Goal: Information Seeking & Learning: Learn about a topic

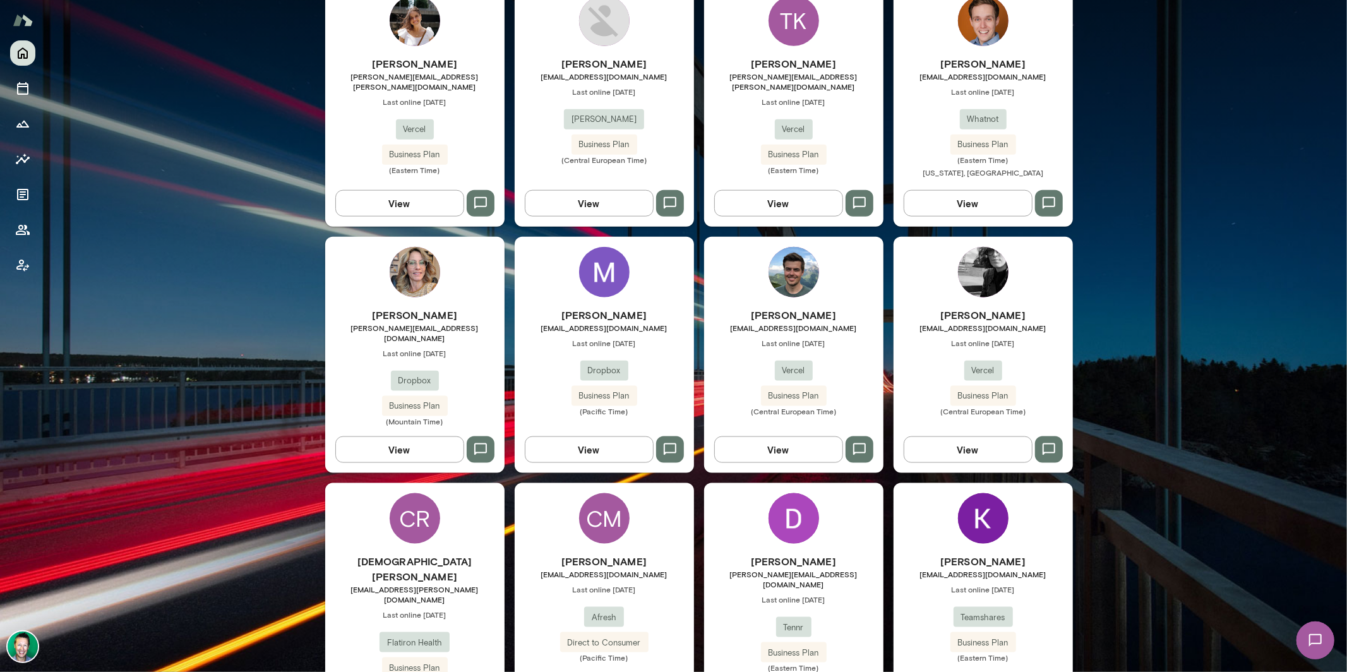
scroll to position [1143, 0]
click at [959, 437] on button "View" at bounding box center [967, 450] width 129 height 27
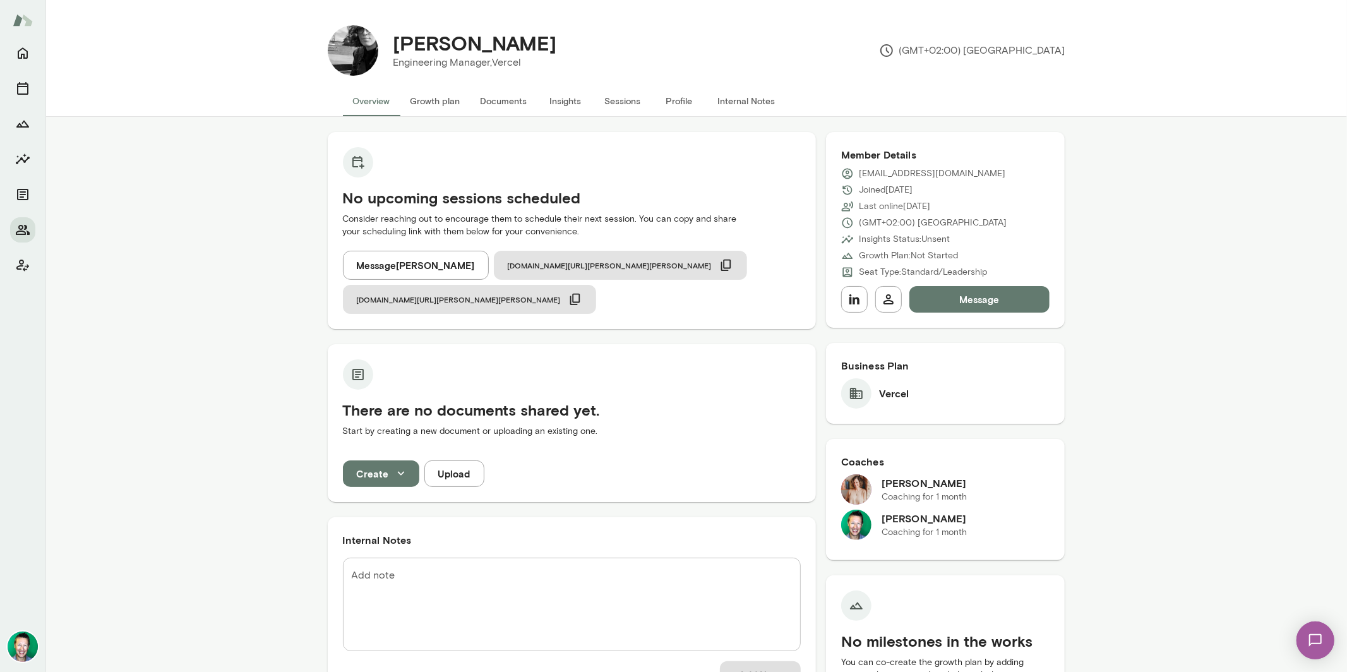
click at [1306, 641] on img at bounding box center [1315, 640] width 52 height 52
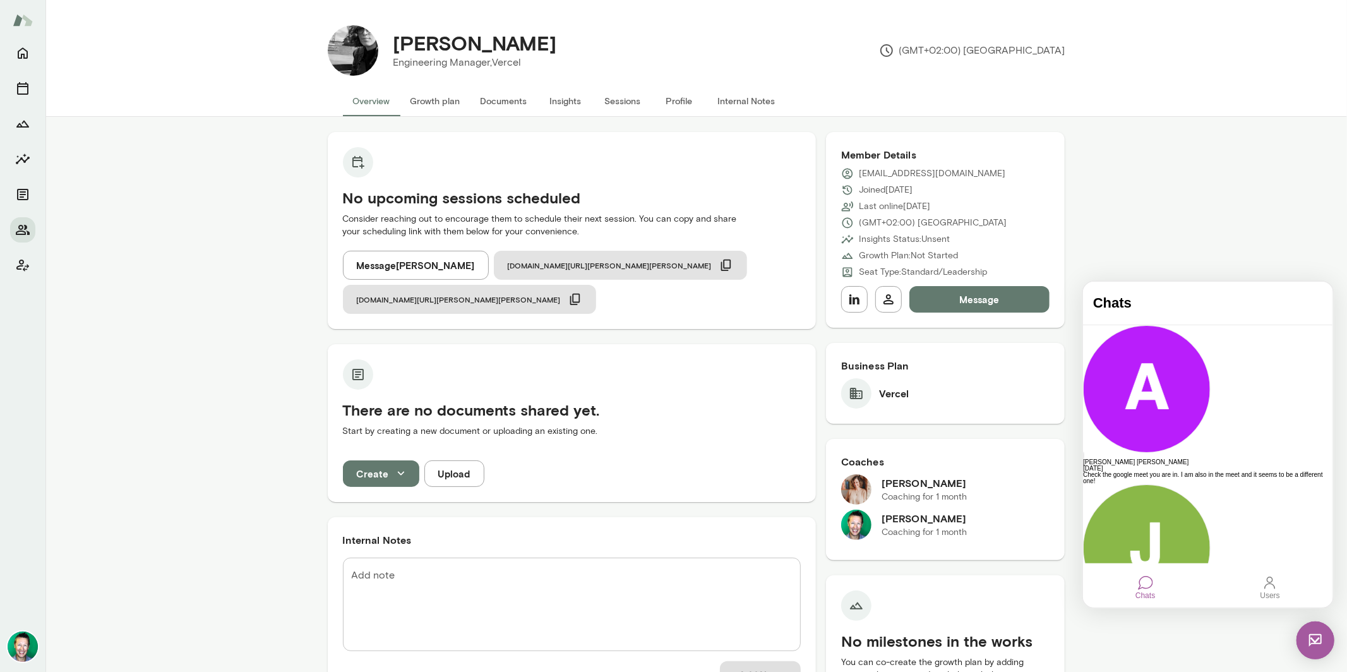
click at [1271, 590] on div at bounding box center [1268, 582] width 15 height 15
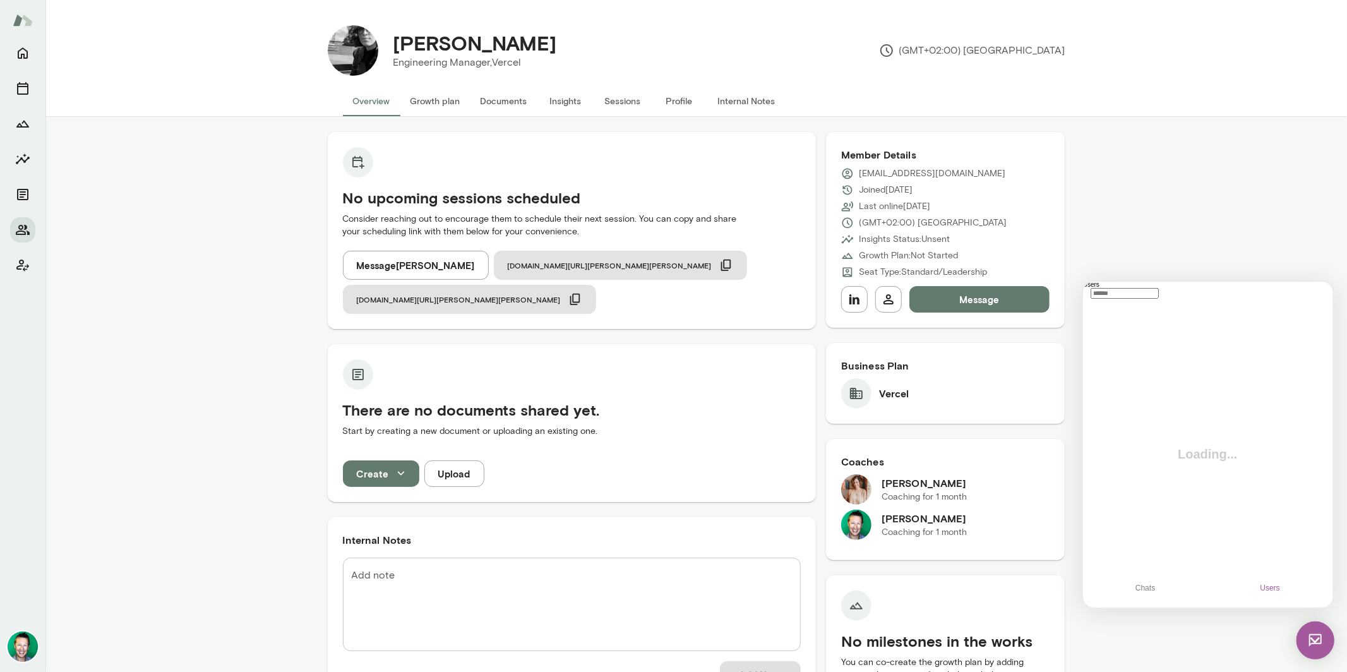
click at [1154, 298] on input "text" at bounding box center [1124, 292] width 68 height 11
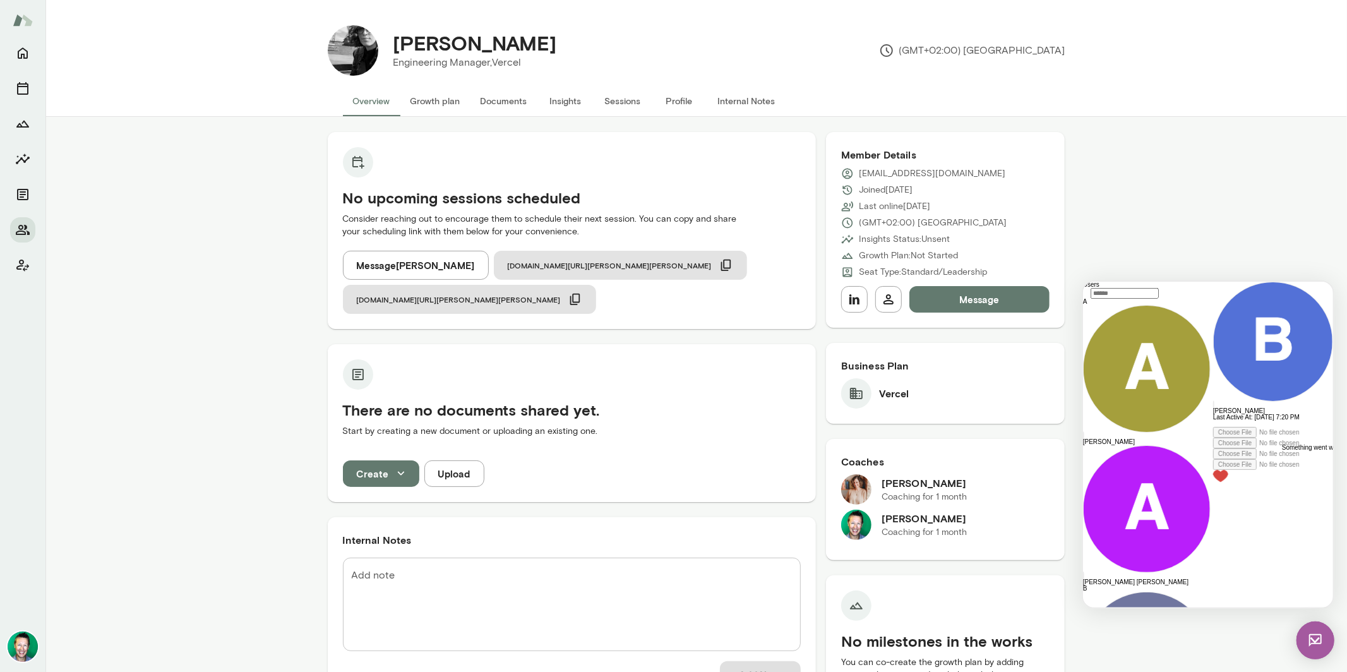
click at [1212, 426] on div at bounding box center [1272, 423] width 120 height 6
click at [27, 54] on icon "Home" at bounding box center [23, 53] width 10 height 11
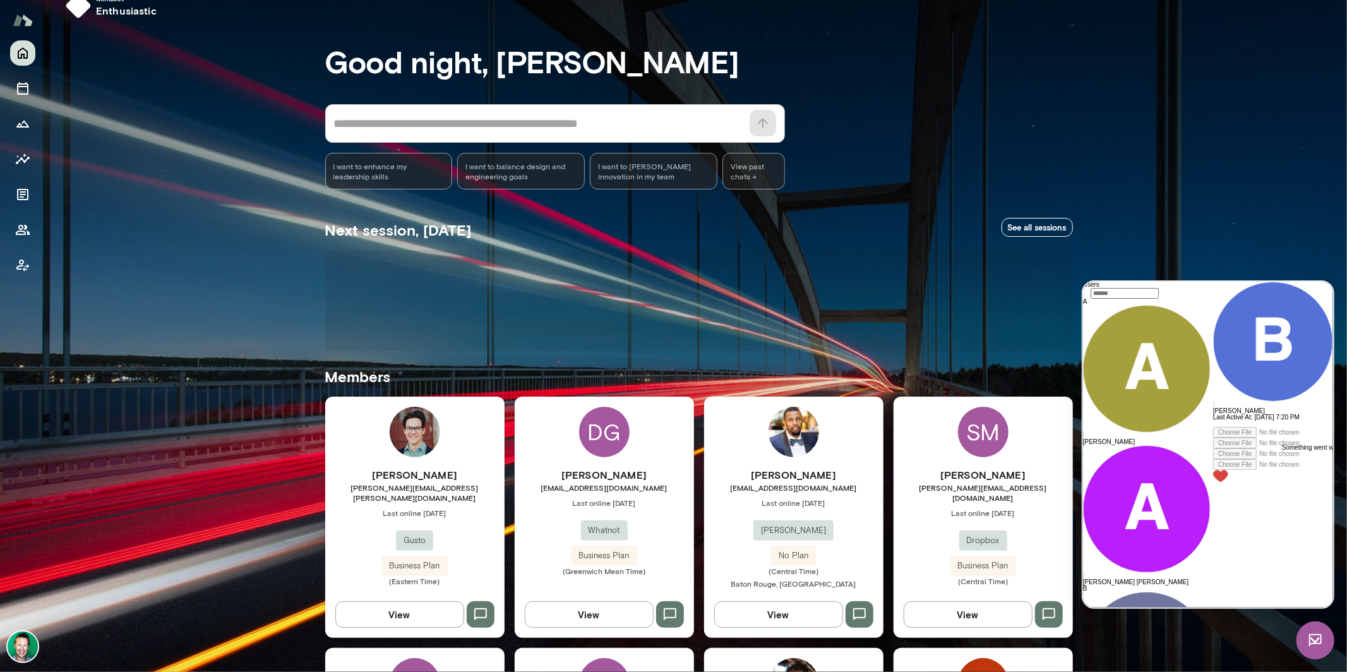
scroll to position [30, 0]
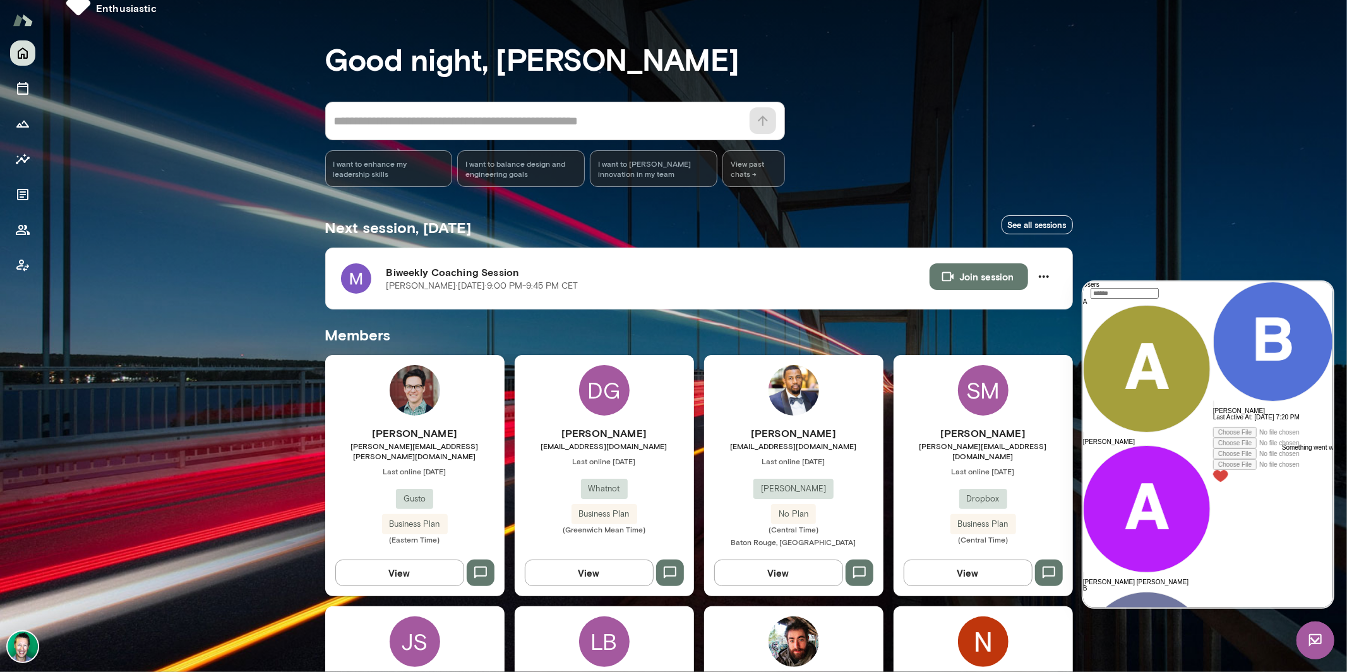
click at [1313, 643] on img at bounding box center [1315, 640] width 38 height 38
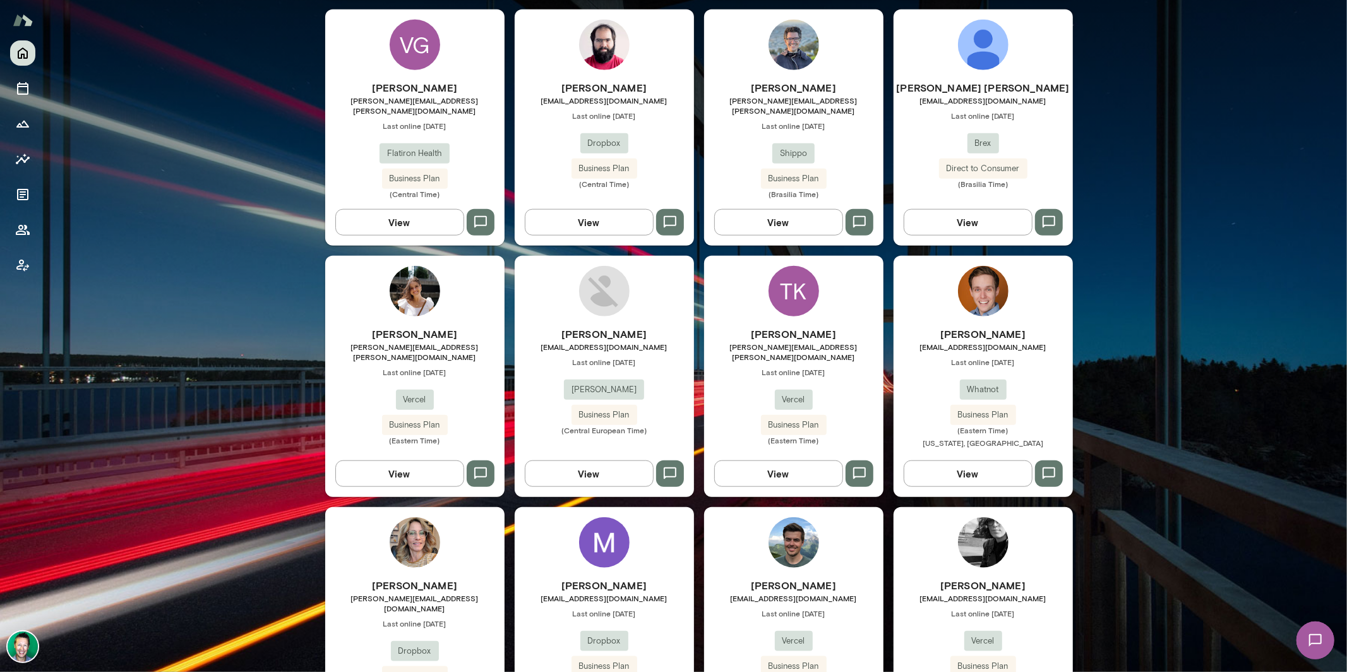
scroll to position [980, 0]
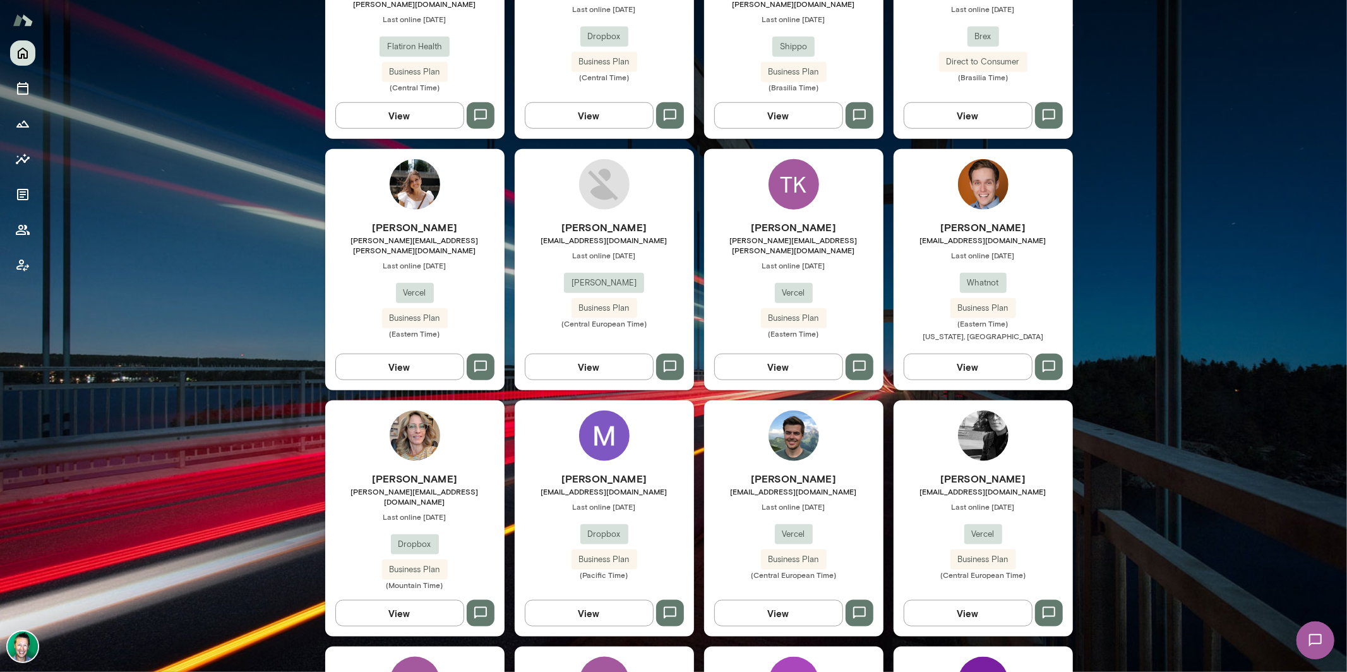
click at [583, 600] on button "View" at bounding box center [589, 613] width 129 height 27
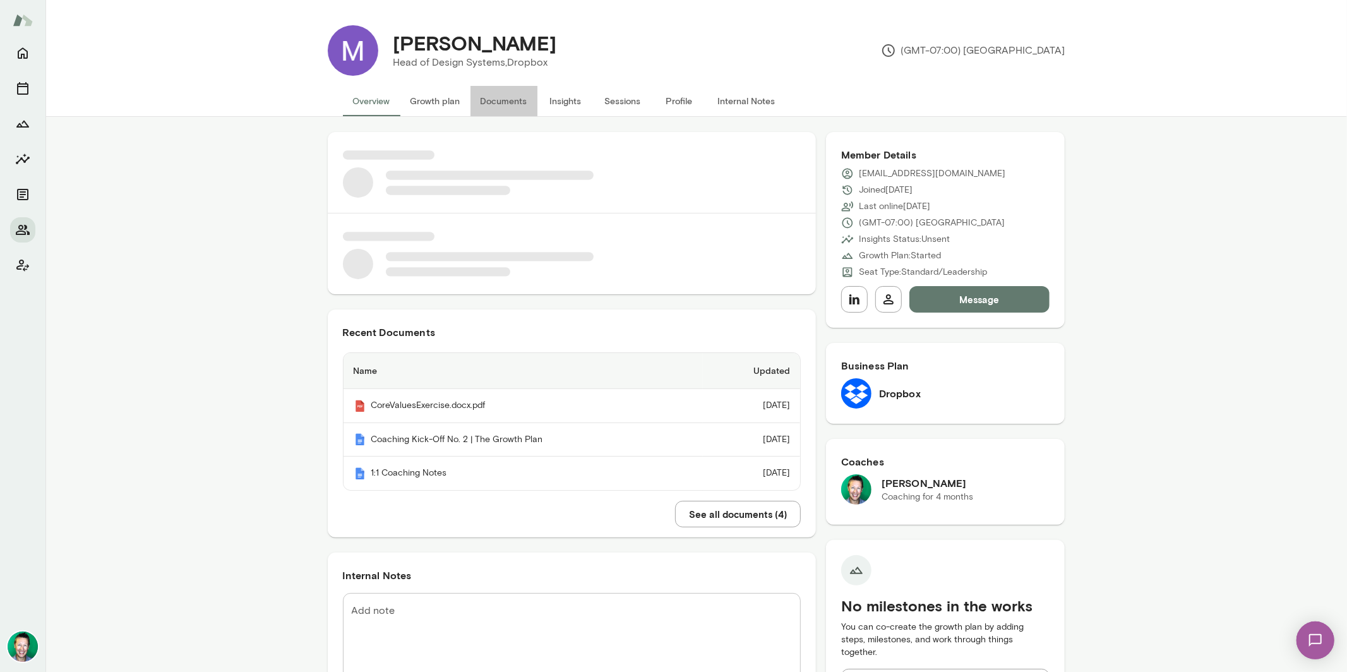
click at [501, 100] on button "Documents" at bounding box center [503, 101] width 67 height 30
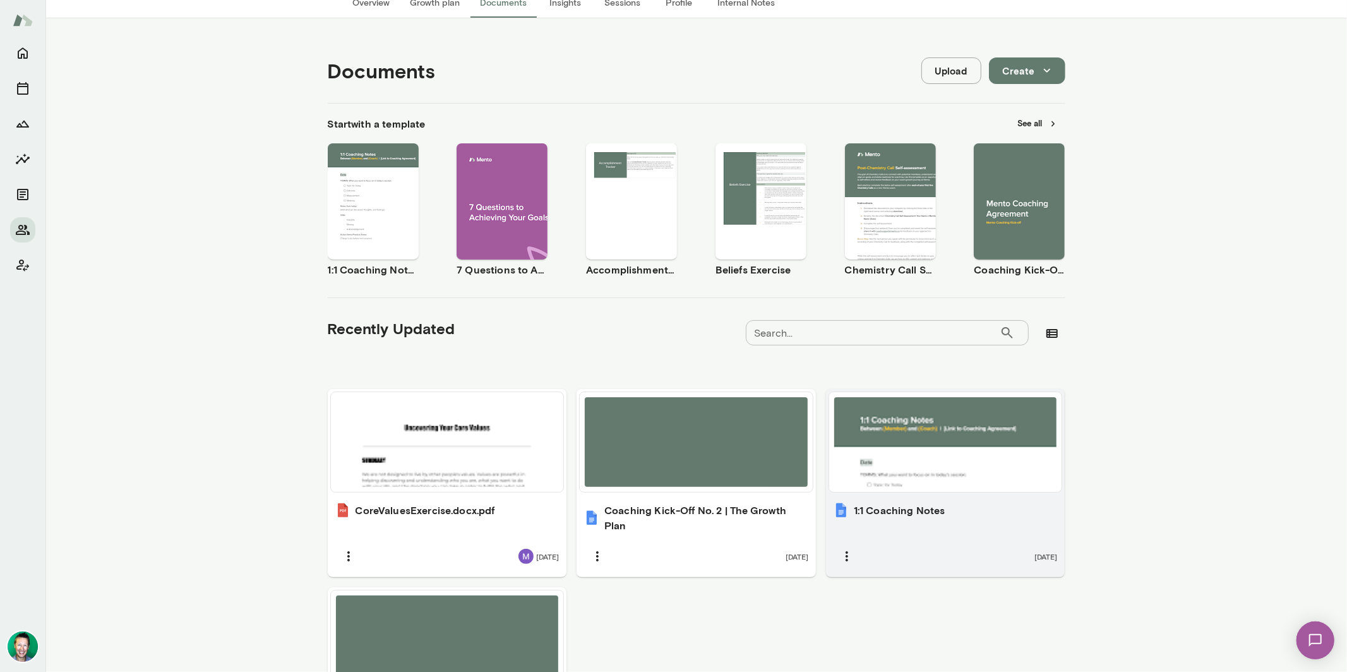
scroll to position [102, 0]
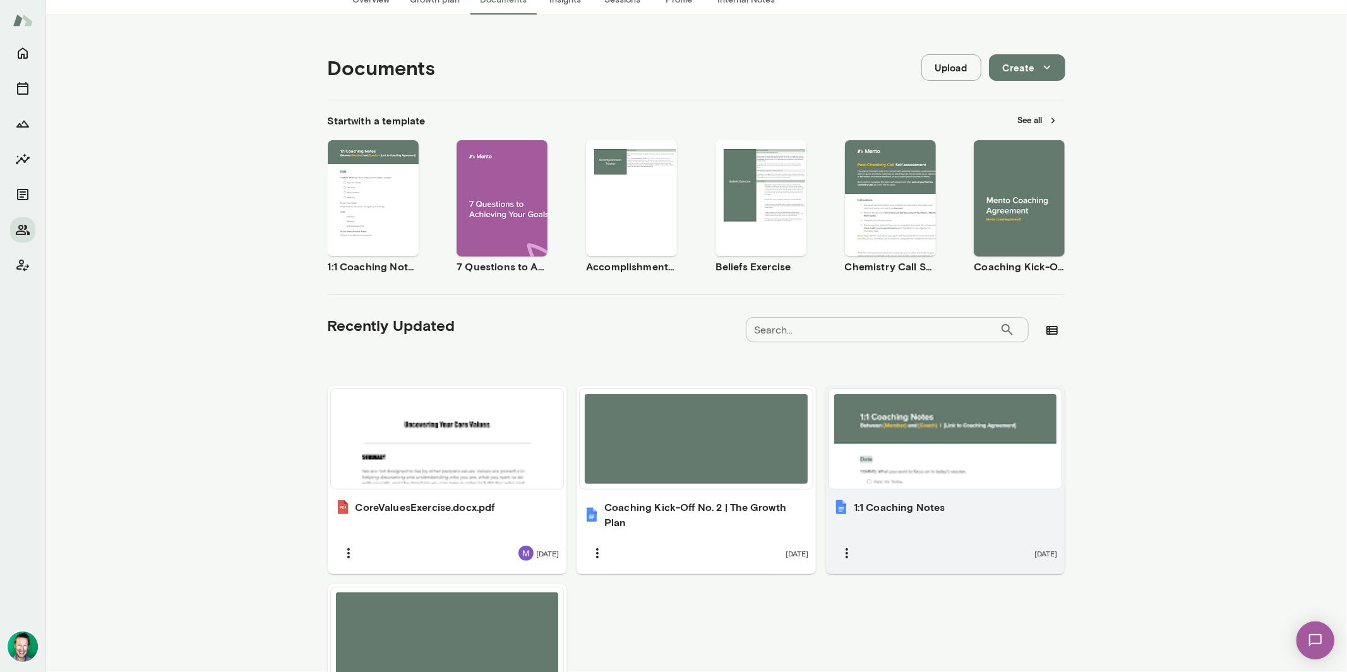
click at [979, 497] on div "1:1 Coaching Notes [DATE]" at bounding box center [945, 533] width 239 height 82
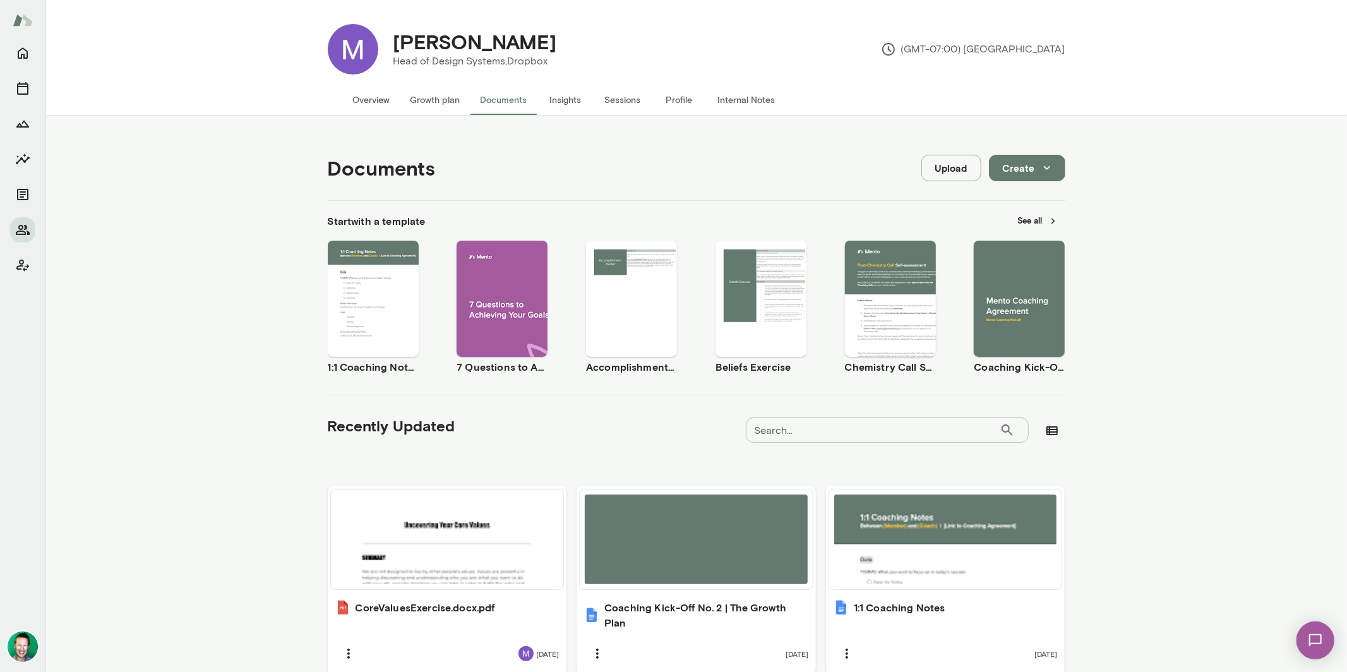
scroll to position [0, 0]
click at [418, 104] on button "Growth plan" at bounding box center [435, 101] width 70 height 30
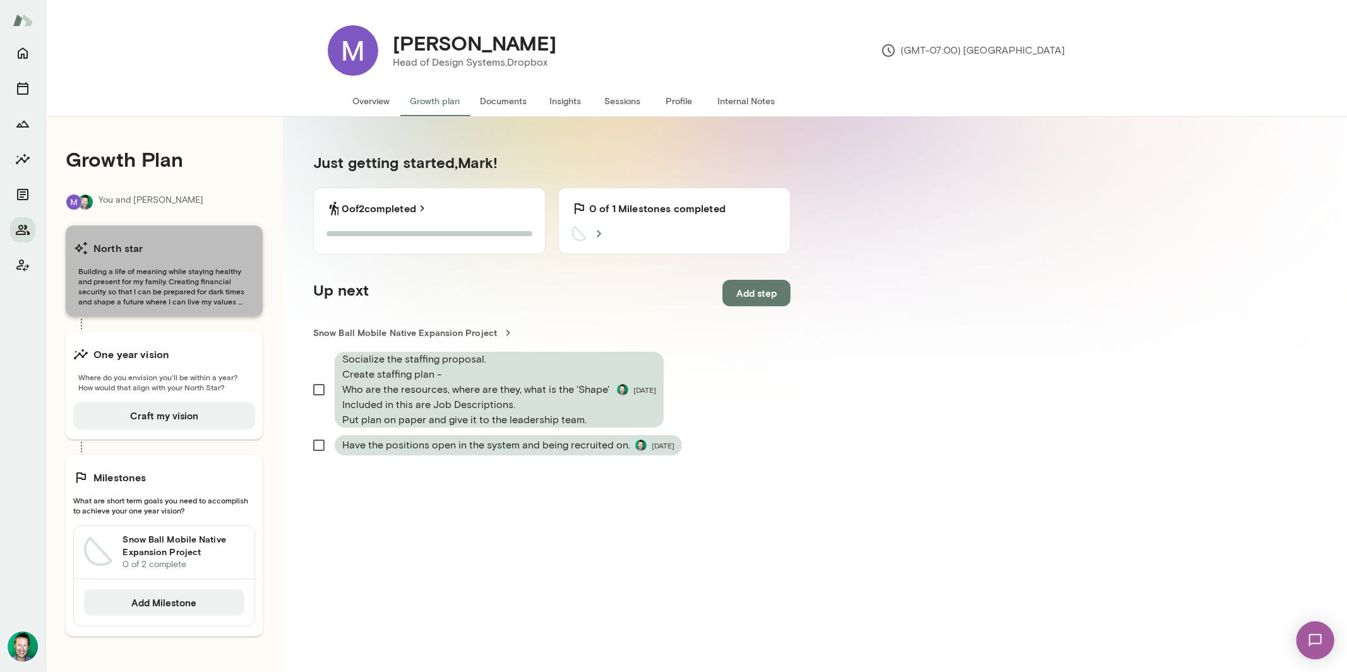
click at [147, 290] on span "Building a life of meaning while staying healthy and present for my family. Cre…" at bounding box center [164, 286] width 182 height 40
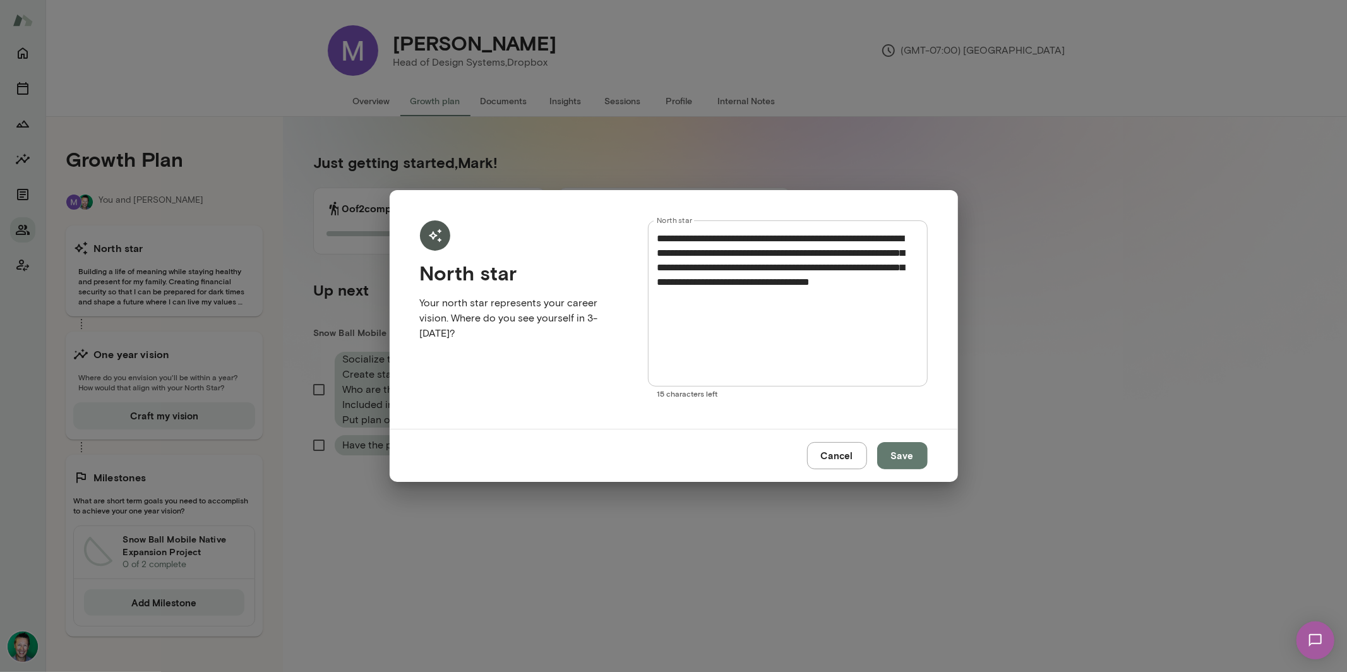
click at [837, 459] on button "Cancel" at bounding box center [837, 455] width 60 height 27
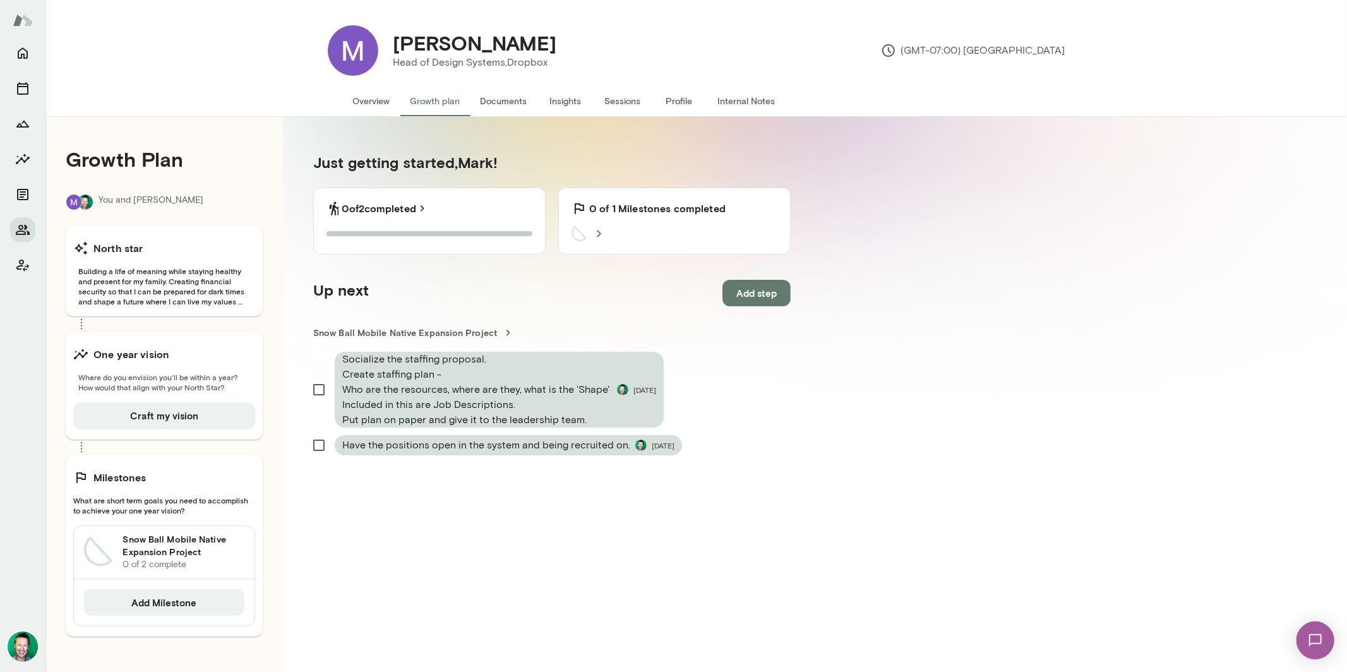
click at [511, 98] on button "Documents" at bounding box center [503, 101] width 67 height 30
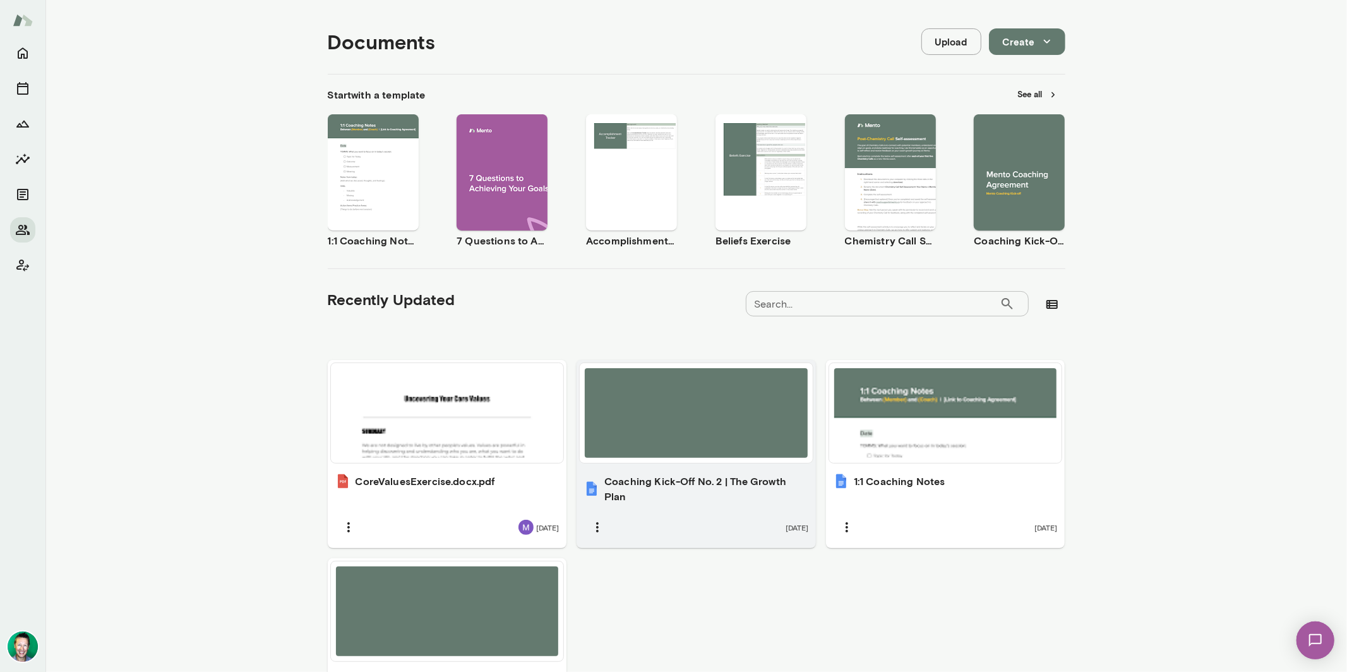
scroll to position [177, 0]
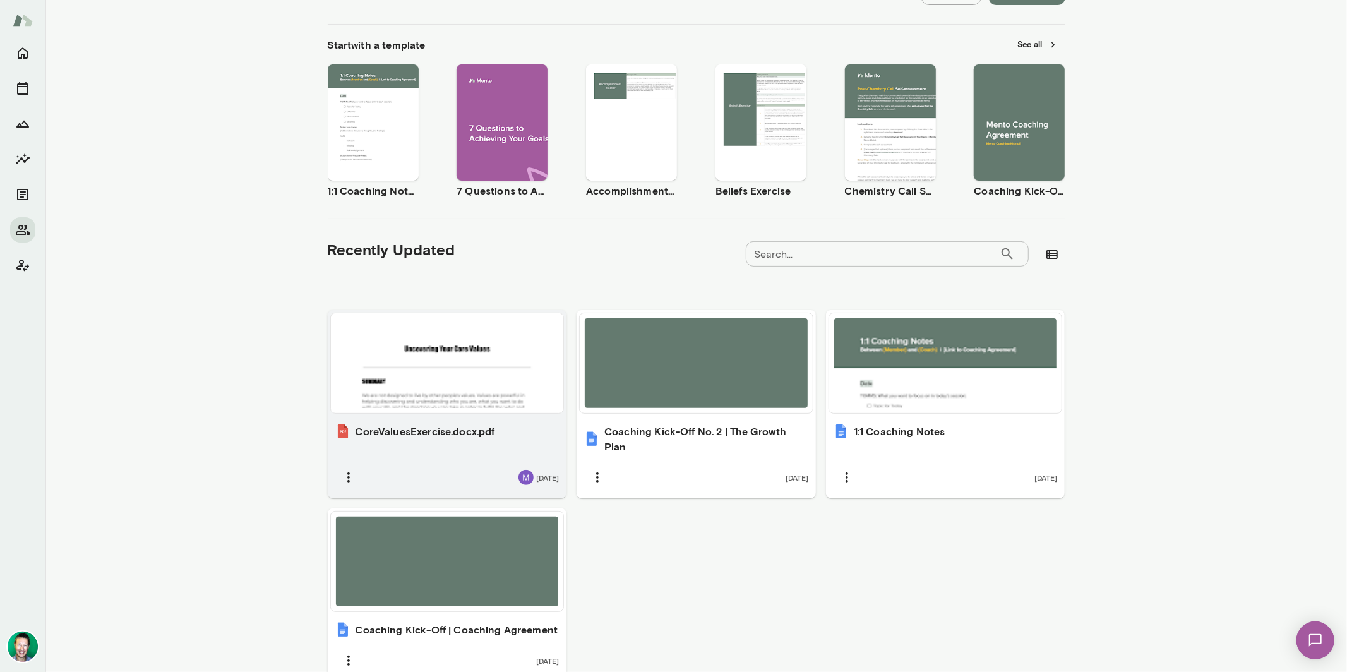
click at [463, 375] on div at bounding box center [447, 363] width 223 height 90
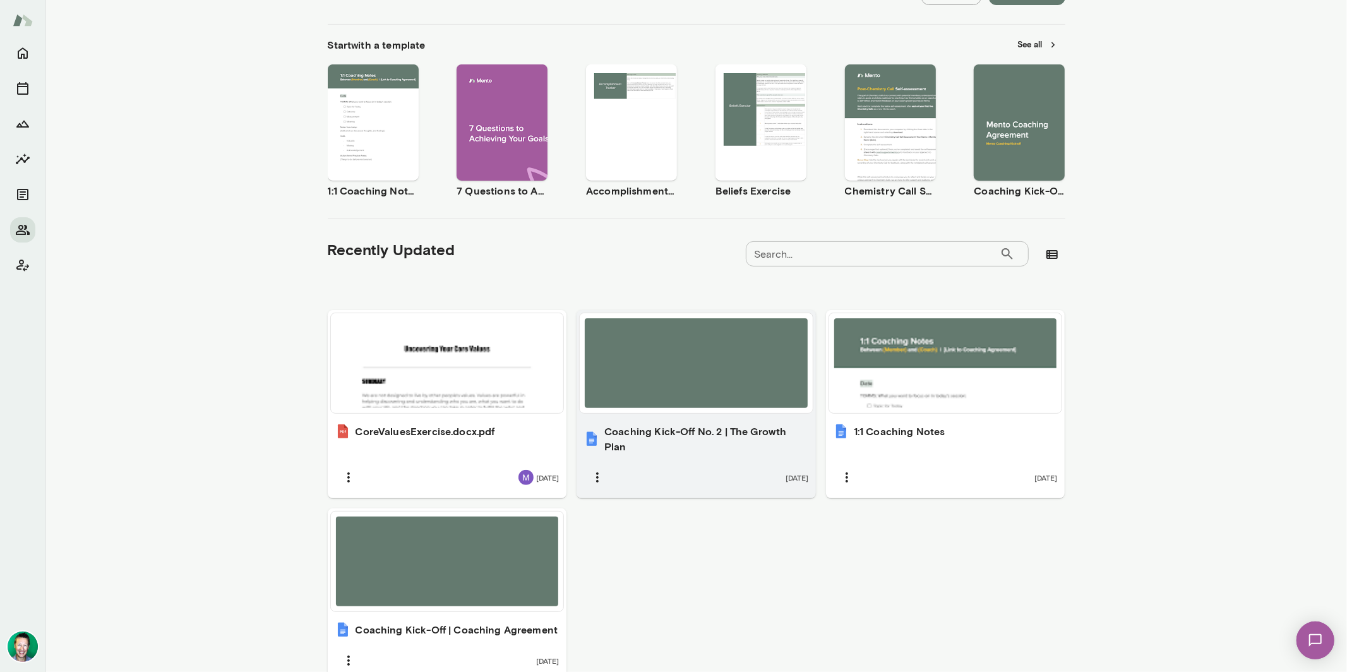
click at [718, 355] on div at bounding box center [696, 363] width 223 height 90
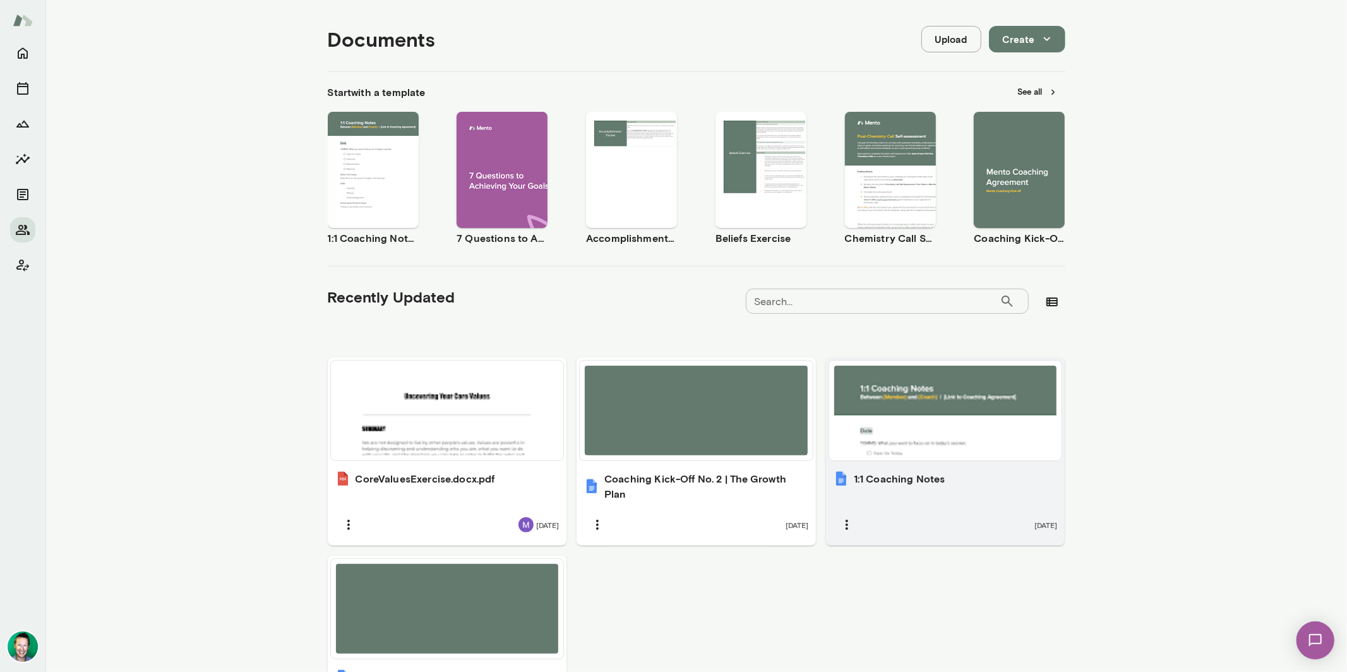
scroll to position [131, 0]
click at [916, 427] on div at bounding box center [945, 410] width 223 height 90
